Goal: Task Accomplishment & Management: Use online tool/utility

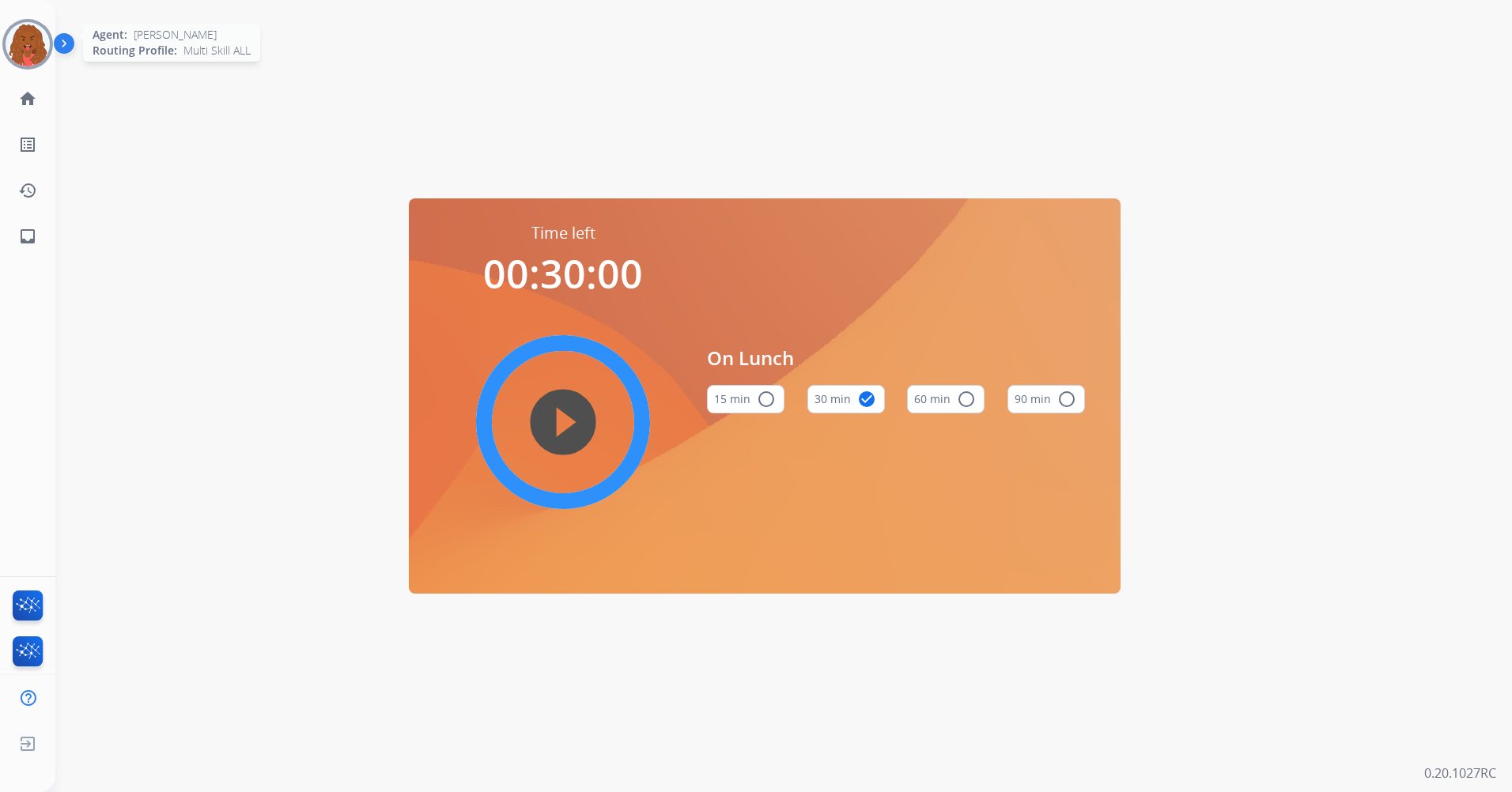
click at [39, 35] on img at bounding box center [27, 45] width 45 height 45
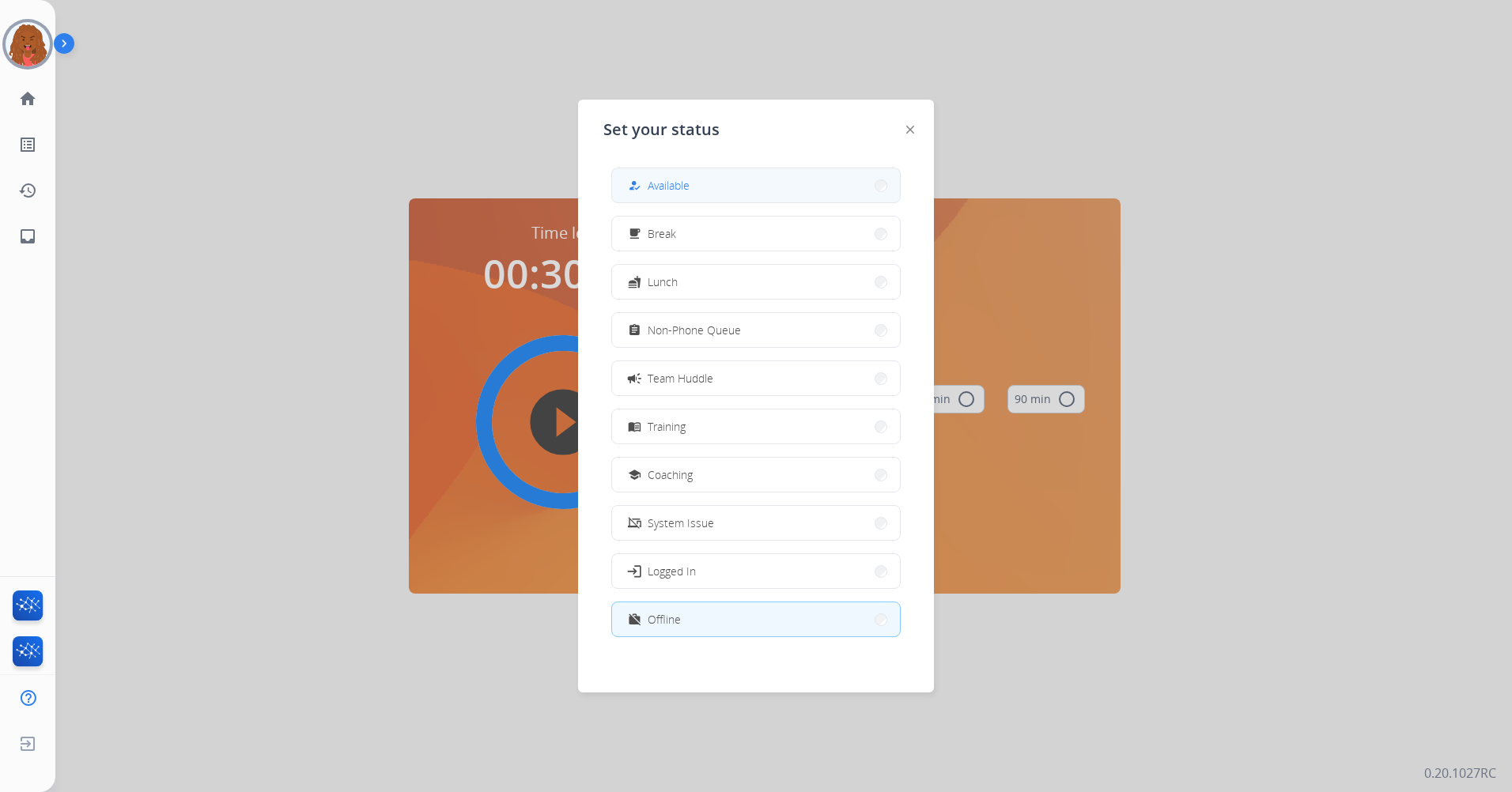
click at [725, 189] on button "how_to_reg Available" at bounding box center [756, 186] width 288 height 34
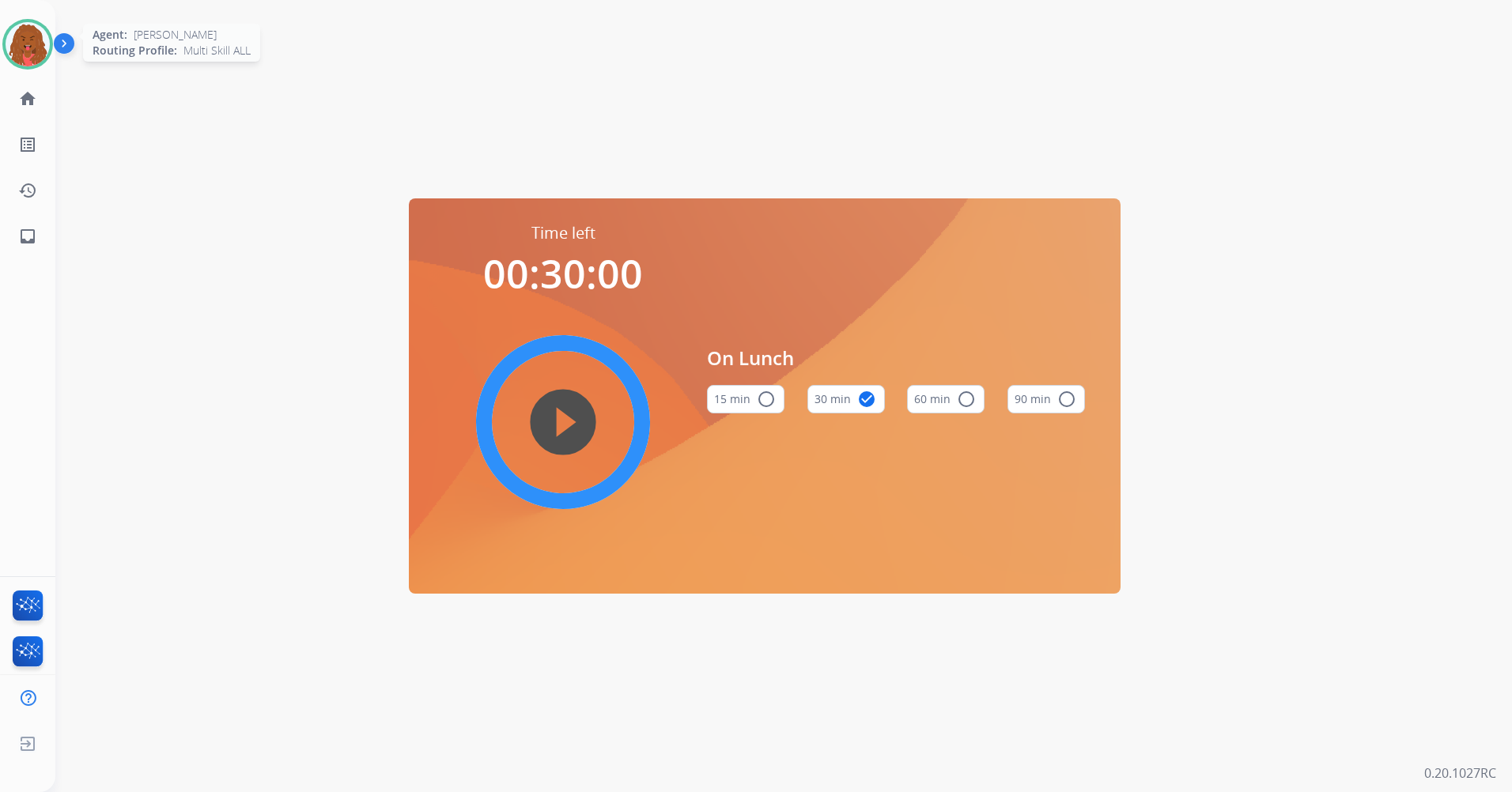
click at [32, 50] on img at bounding box center [27, 45] width 45 height 45
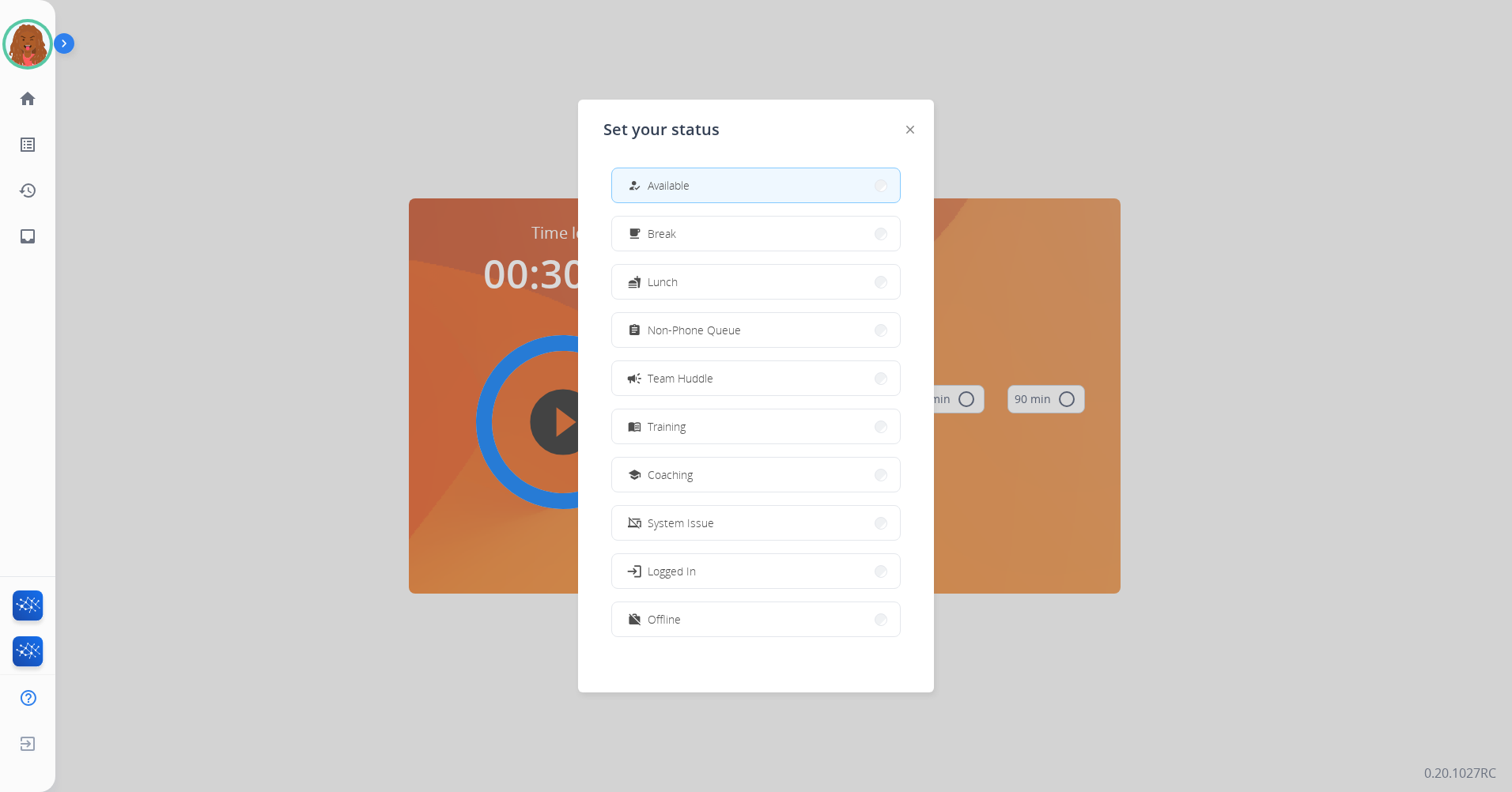
click at [348, 152] on div at bounding box center [756, 396] width 1512 height 792
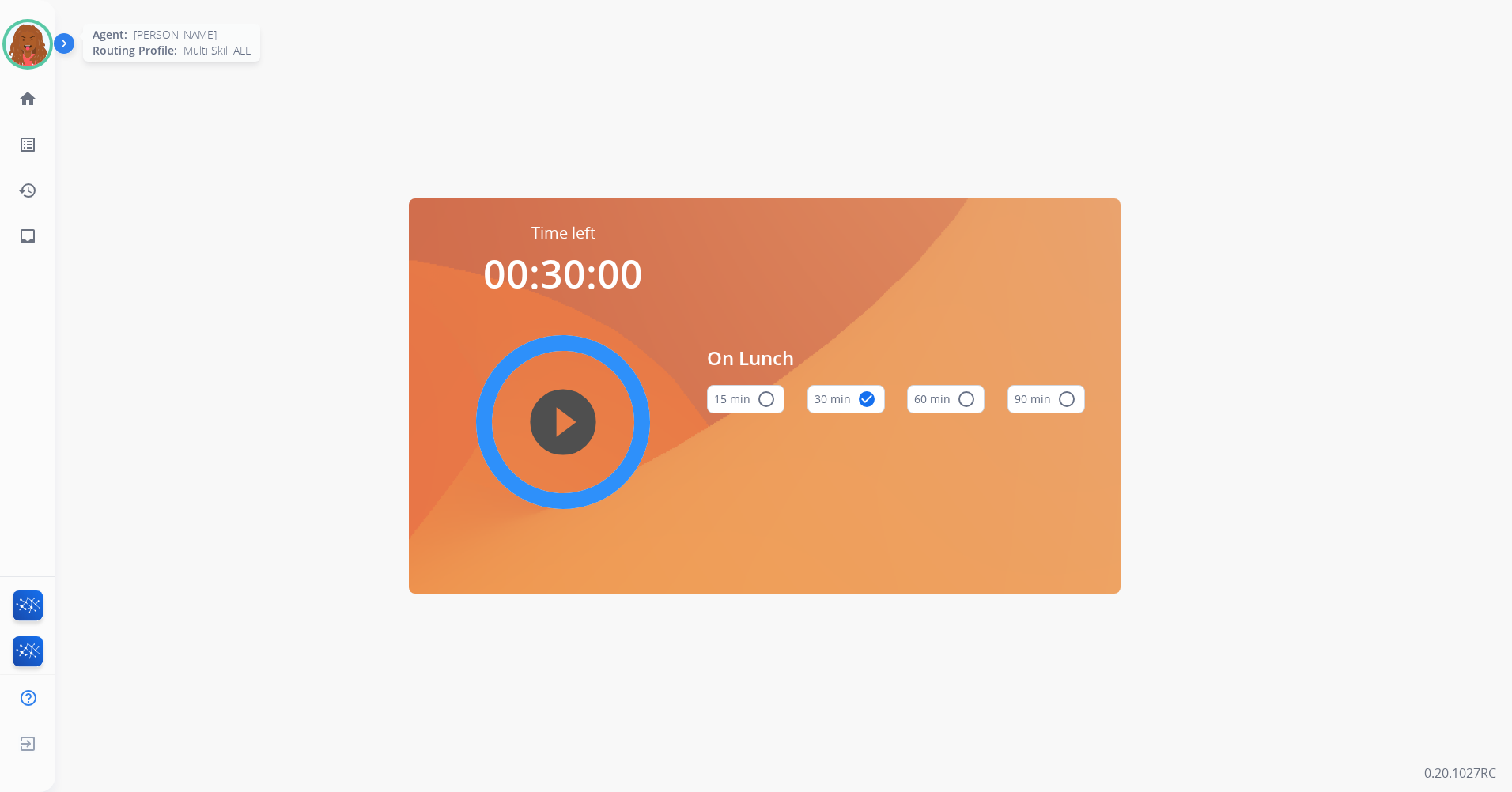
click at [40, 34] on img at bounding box center [27, 45] width 45 height 45
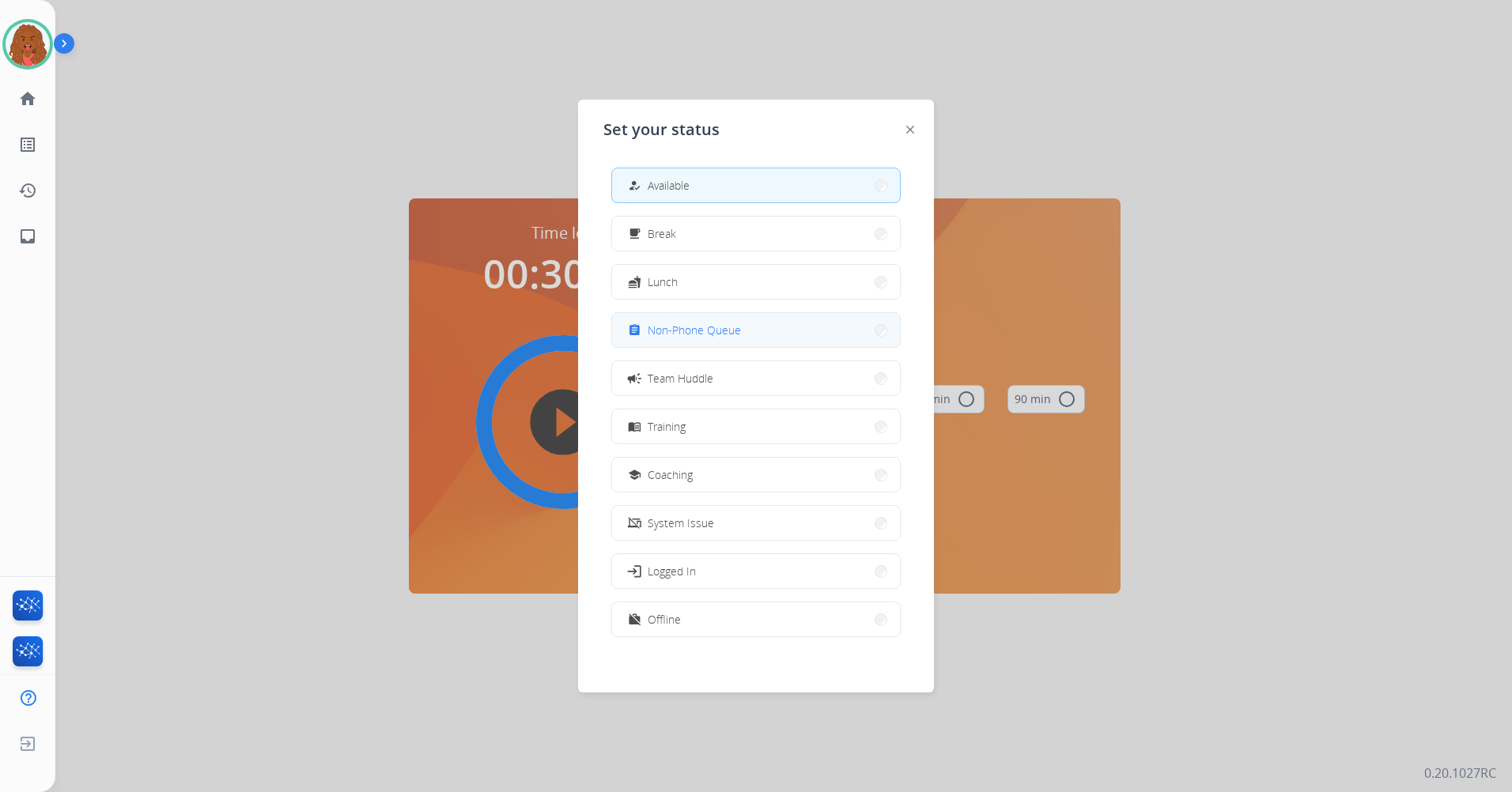
click at [621, 330] on button "assignment Non-Phone Queue" at bounding box center [756, 330] width 288 height 34
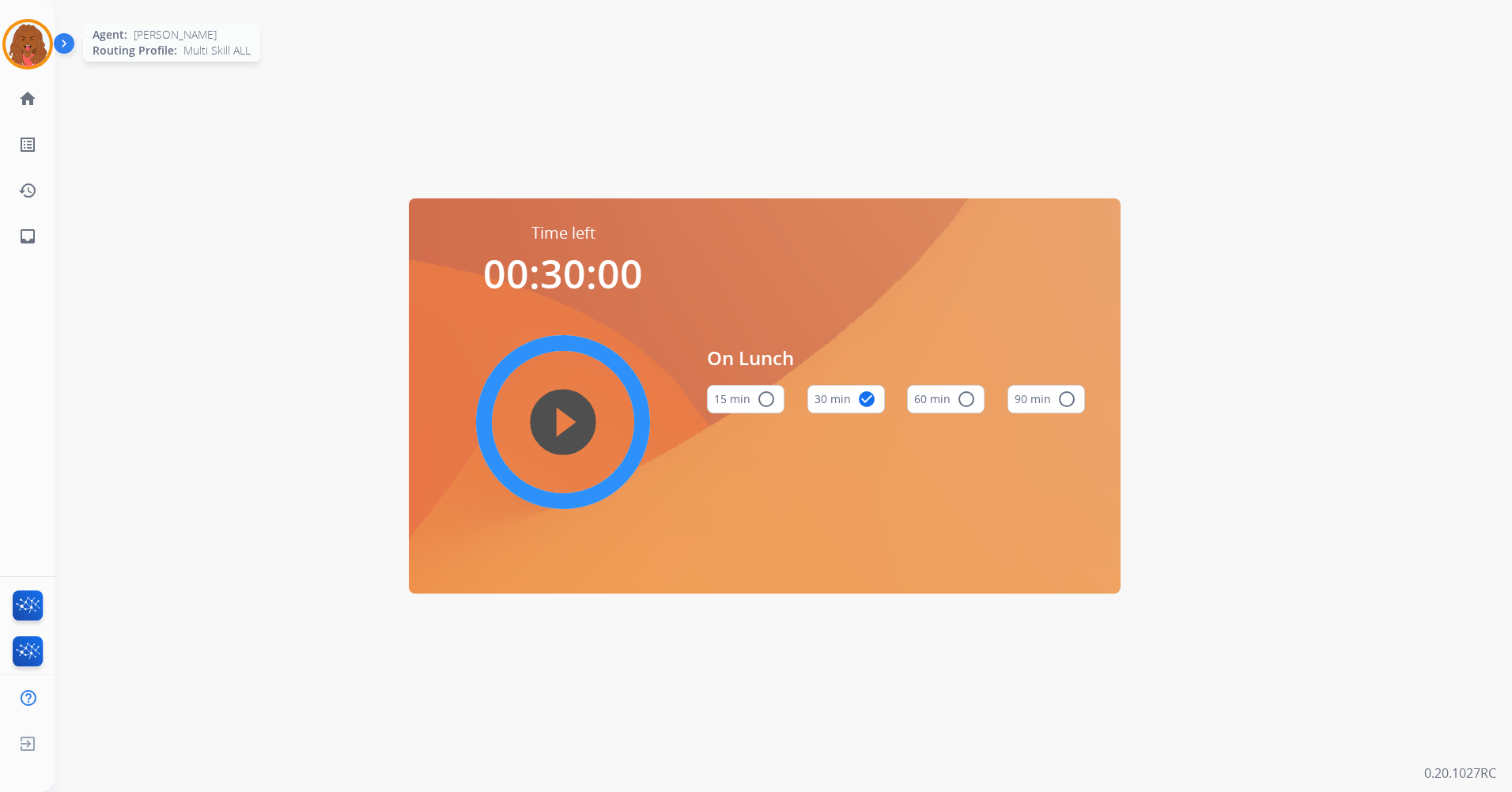
click at [32, 56] on img at bounding box center [27, 45] width 45 height 45
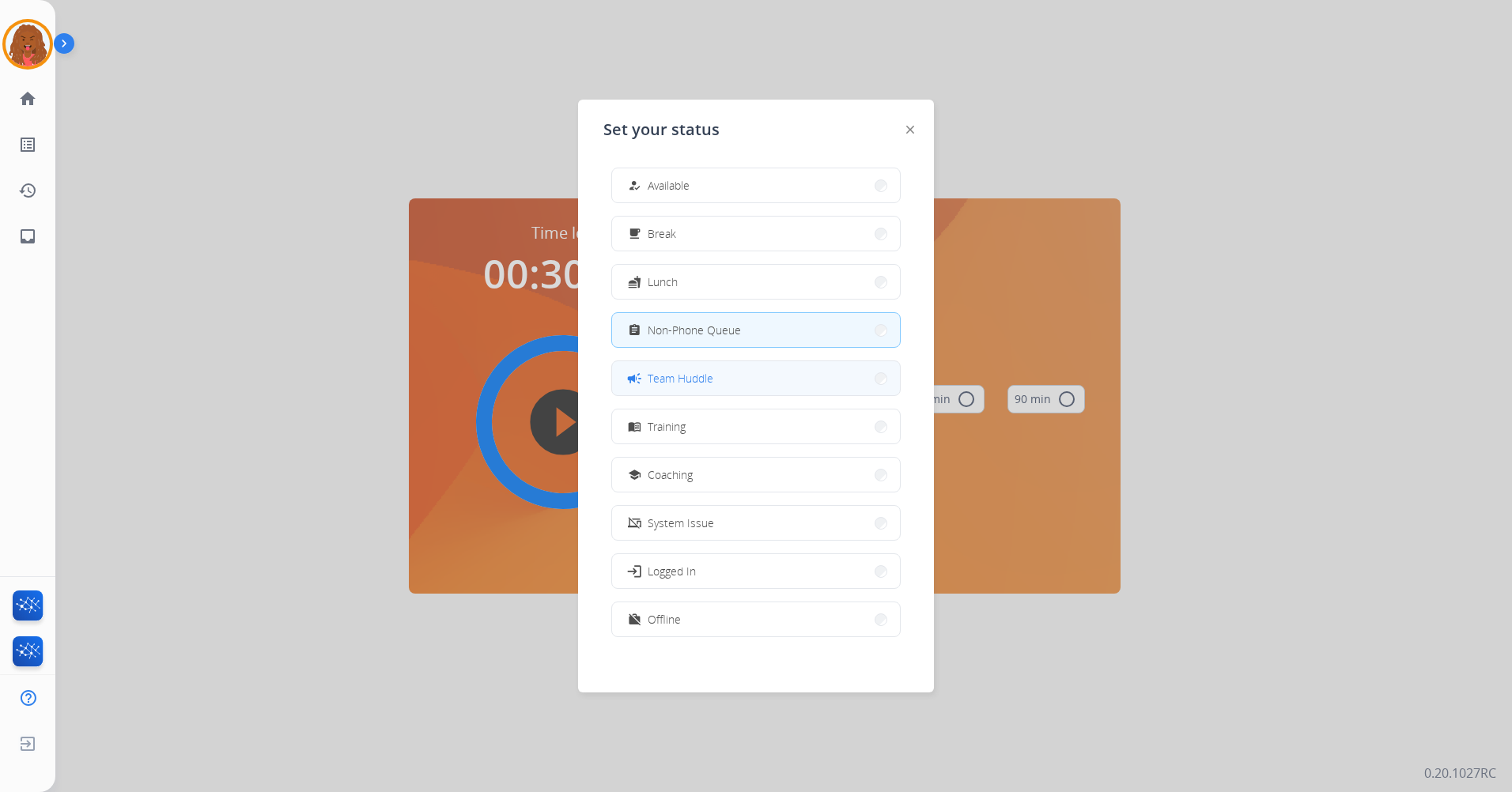
click at [670, 382] on span "Team Huddle" at bounding box center [680, 378] width 66 height 16
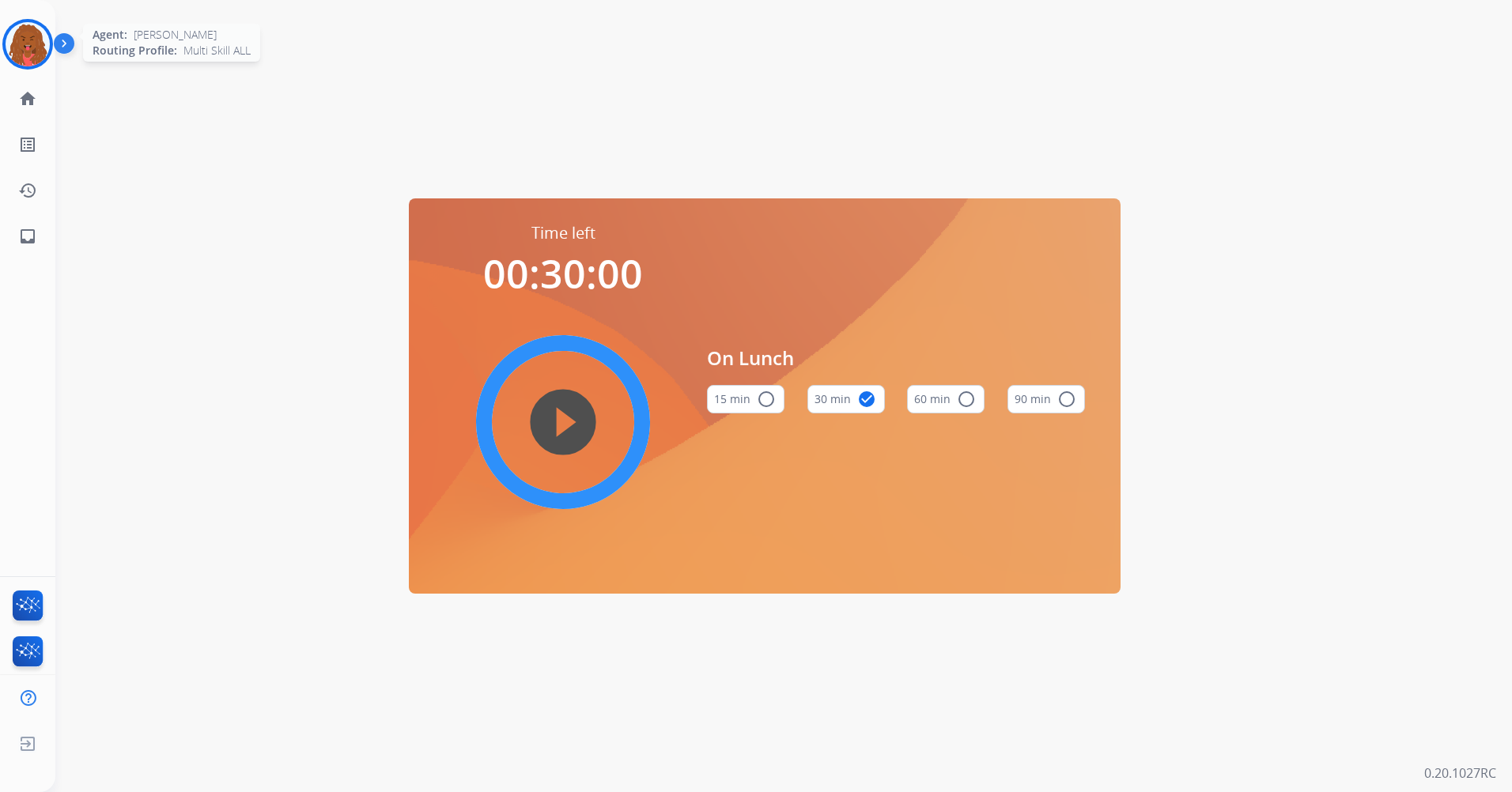
click at [26, 32] on img at bounding box center [27, 45] width 45 height 45
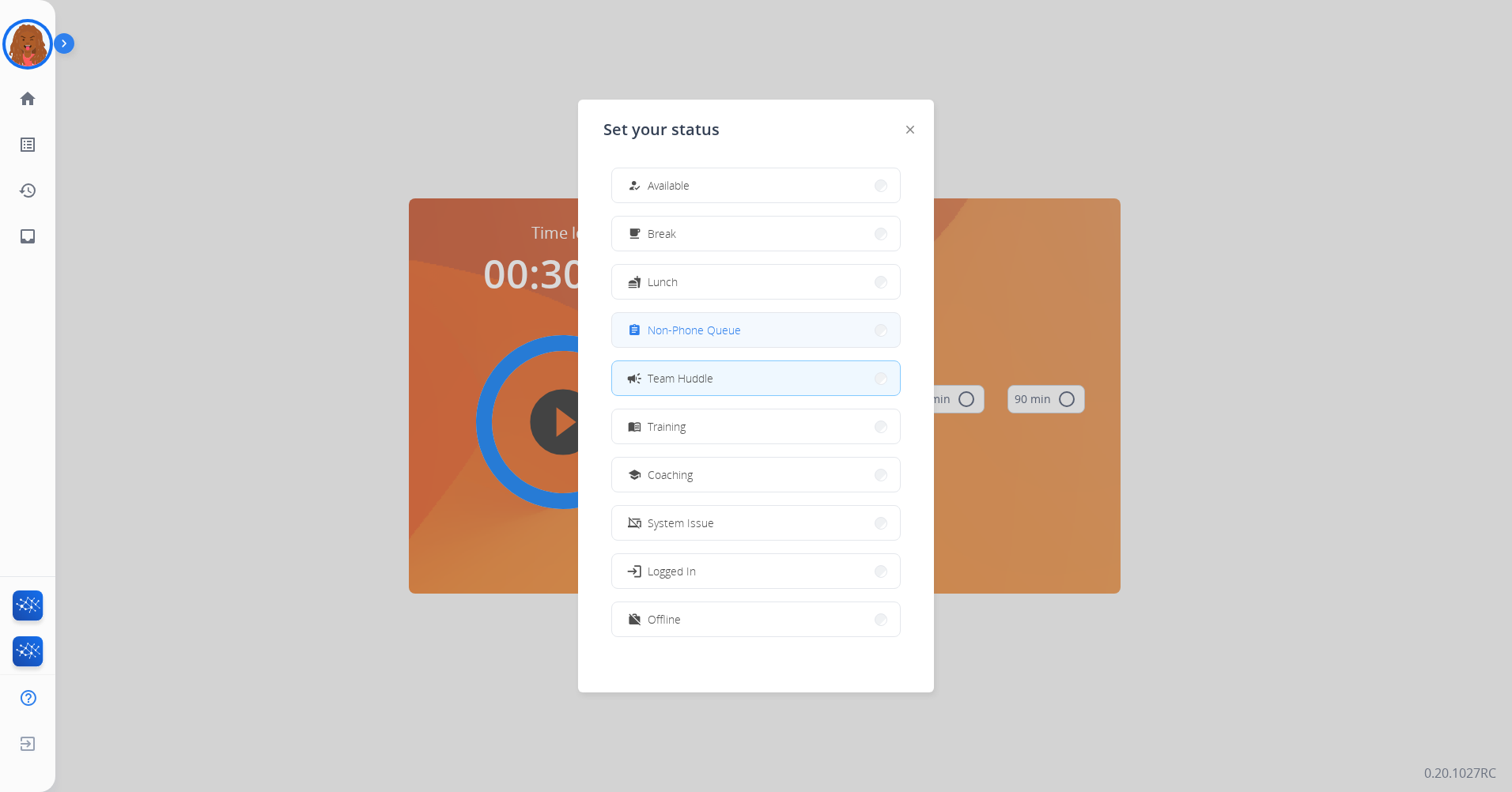
click at [689, 343] on button "assignment Non-Phone Queue" at bounding box center [756, 330] width 288 height 34
